Goal: Task Accomplishment & Management: Manage account settings

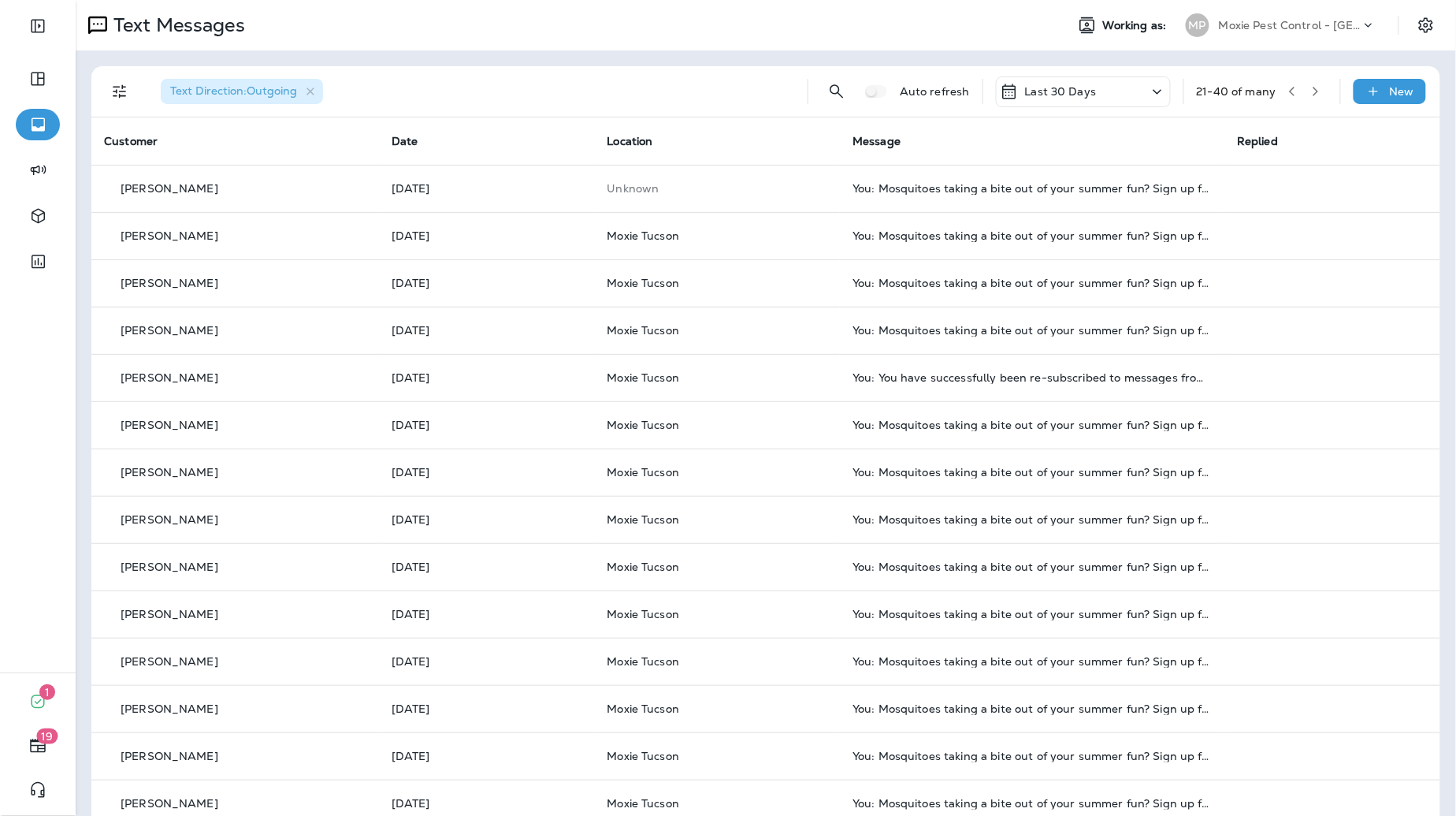
click at [1322, 21] on p "Moxie Pest Control - [GEOGRAPHIC_DATA]" at bounding box center [1289, 25] width 141 height 13
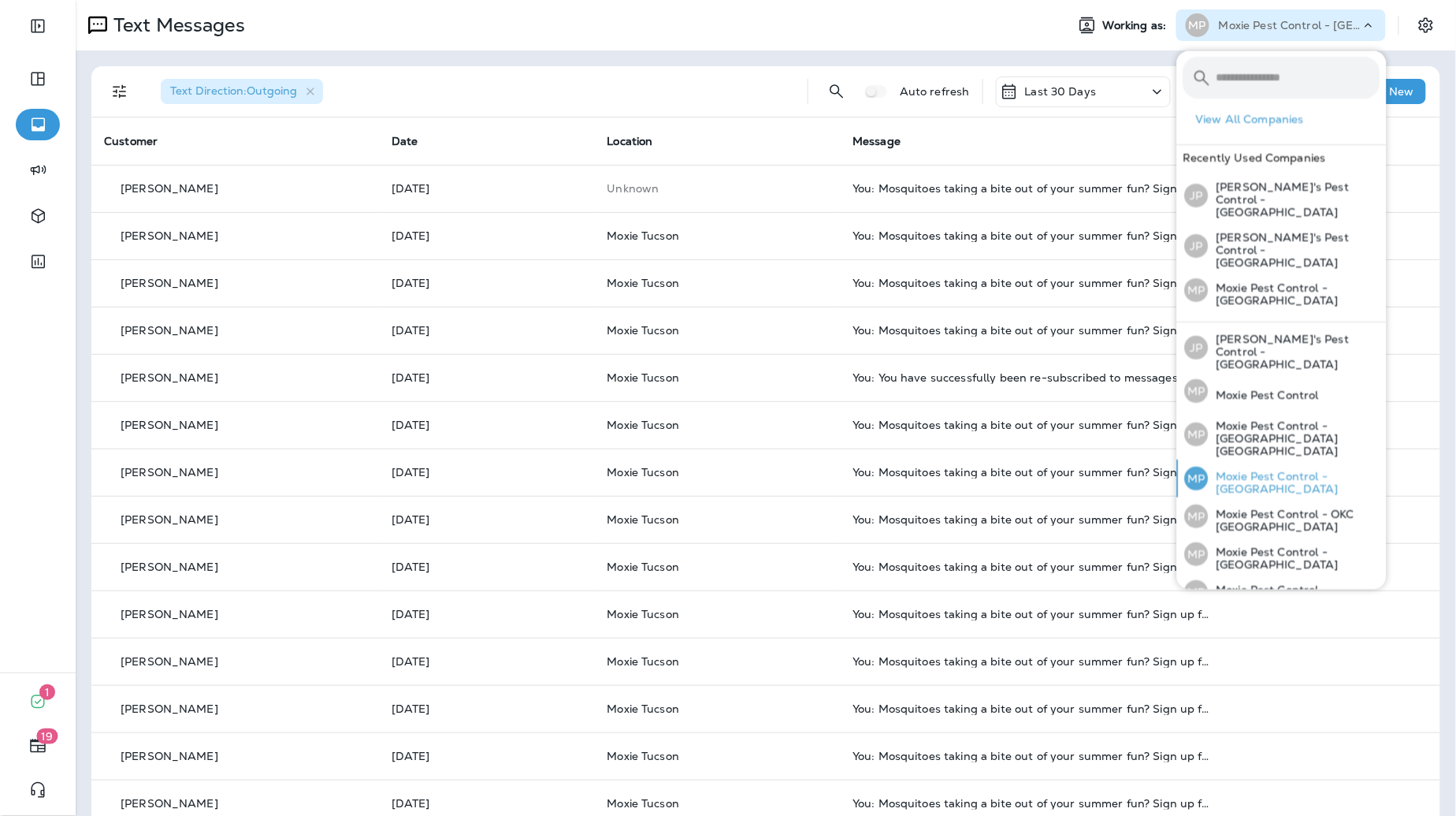
click at [1315, 470] on p "Moxie Pest Control - [GEOGRAPHIC_DATA]" at bounding box center [1294, 483] width 172 height 25
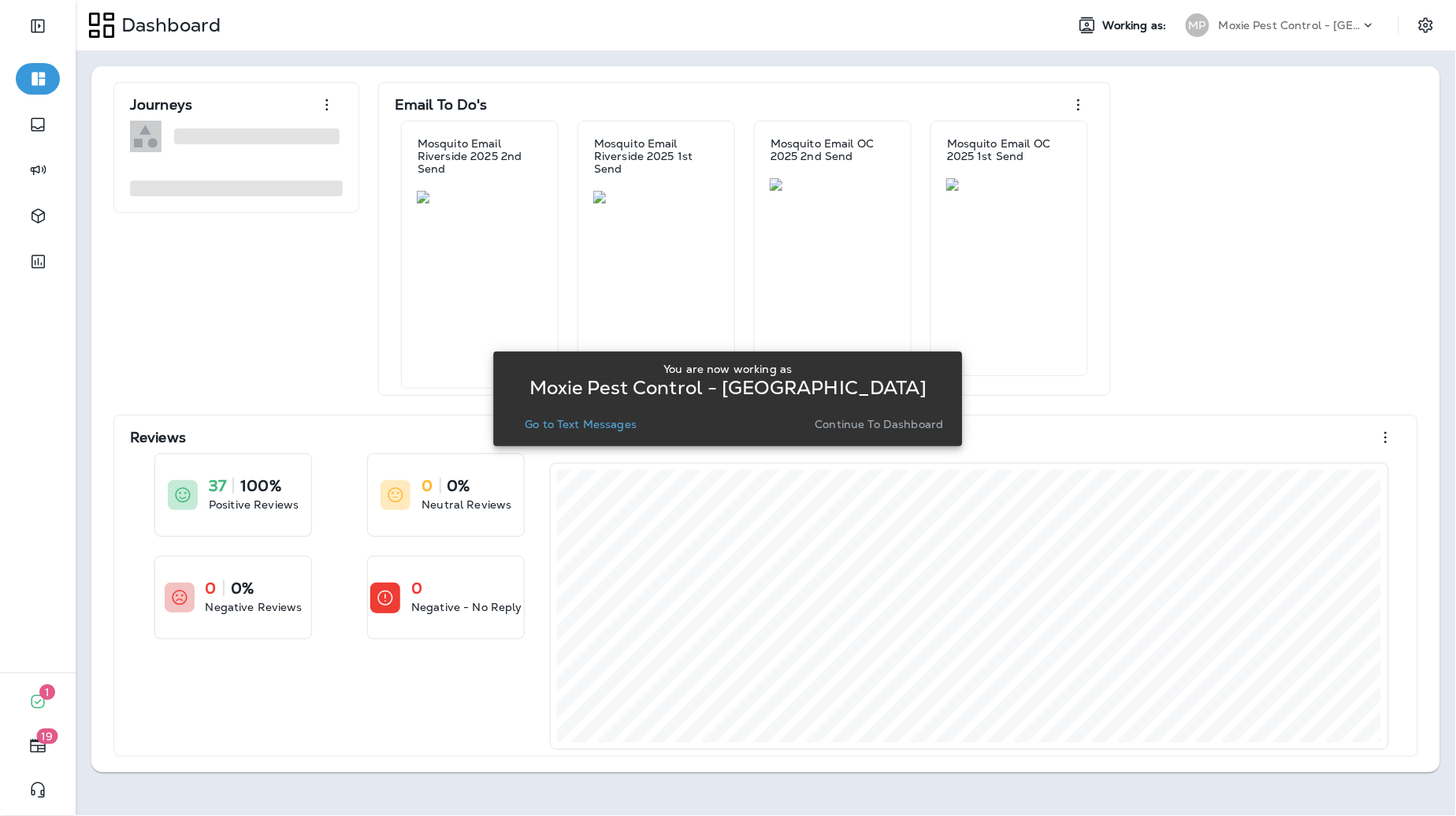
click at [575, 429] on p "Go to Text Messages" at bounding box center [581, 424] width 112 height 13
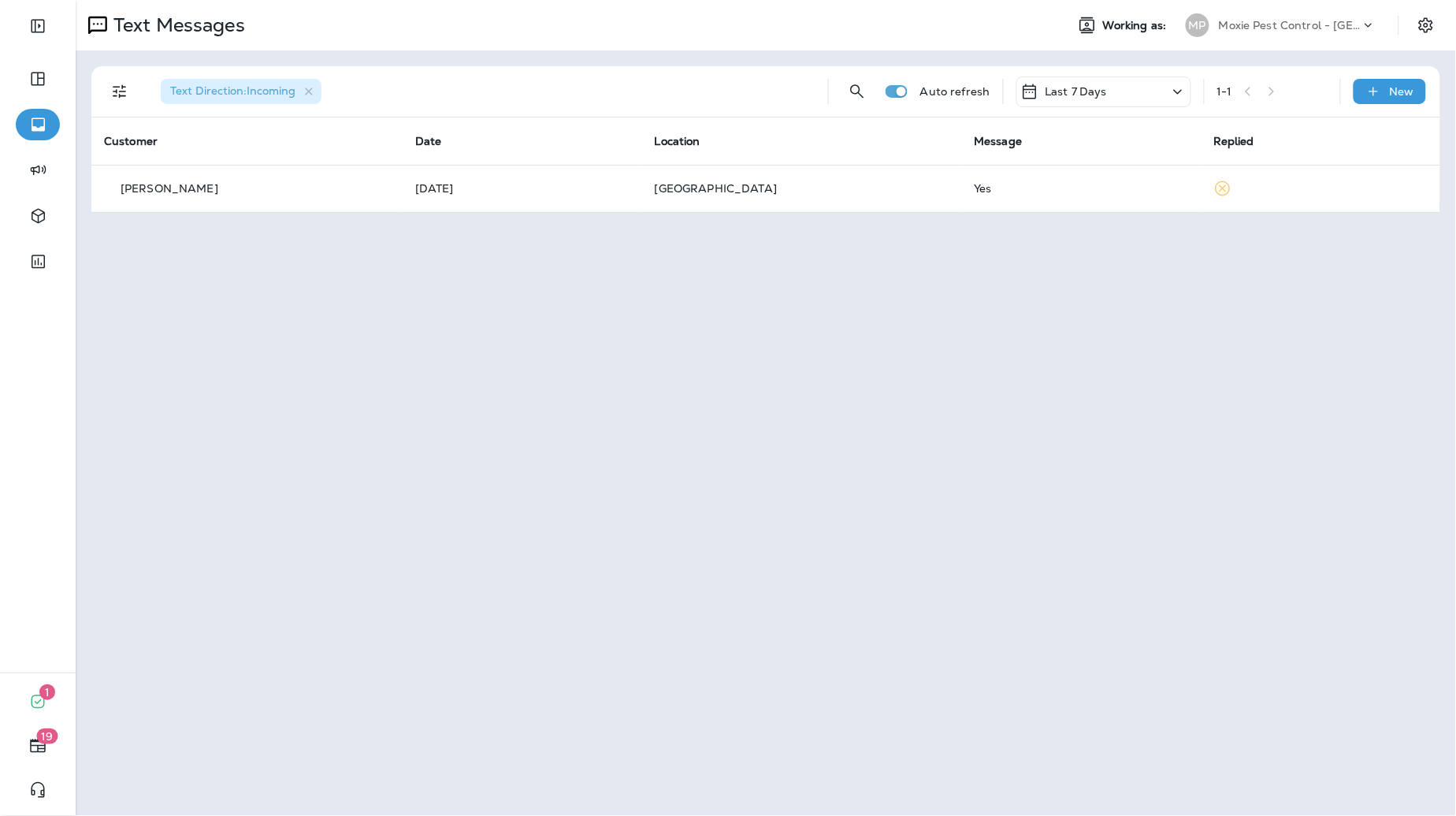
click at [1412, 35] on div at bounding box center [1434, 25] width 44 height 28
click at [1421, 27] on icon "Settings" at bounding box center [1426, 25] width 19 height 19
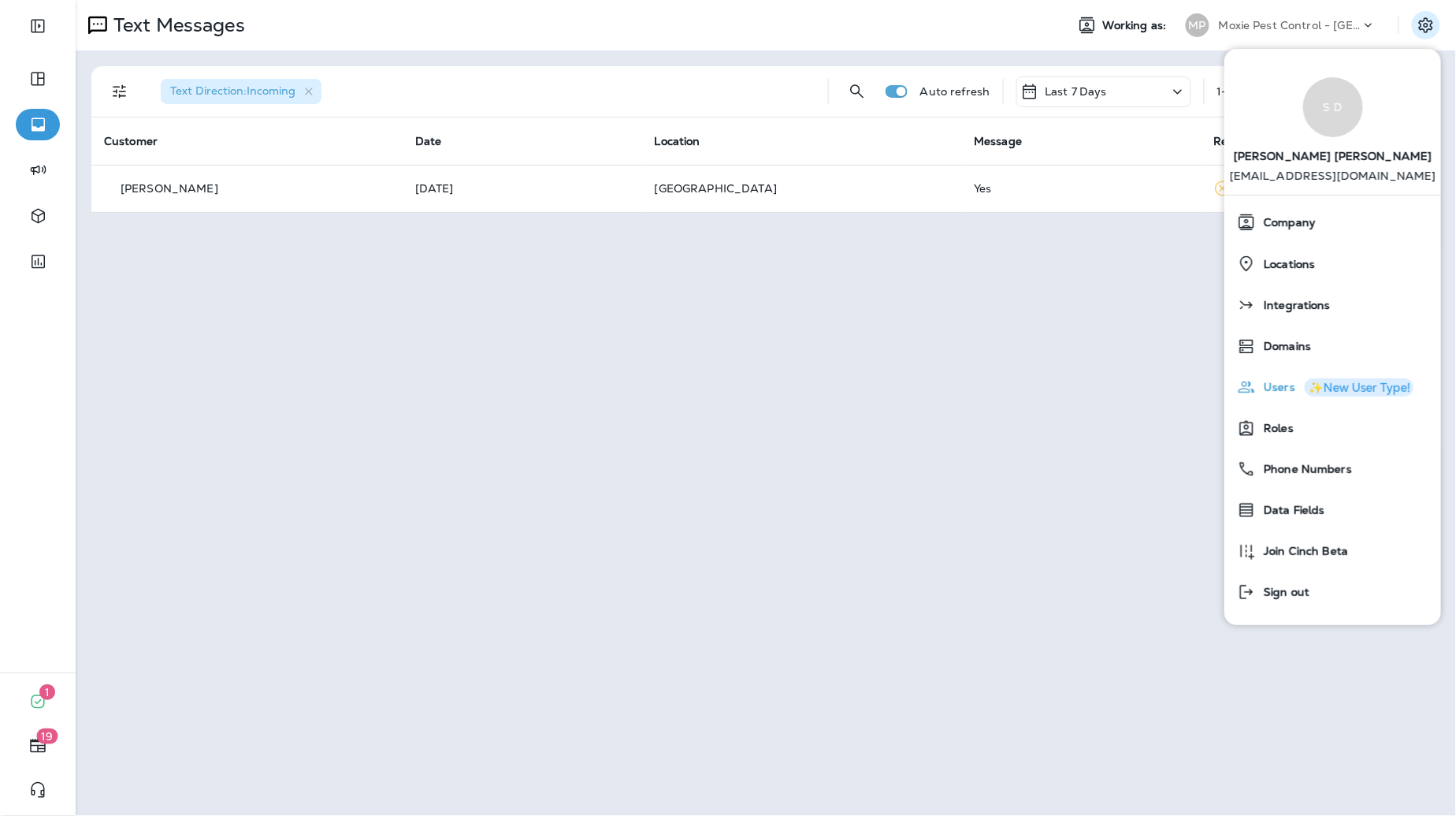
click at [1258, 392] on span "Users" at bounding box center [1276, 387] width 40 height 14
